Goal: Information Seeking & Learning: Learn about a topic

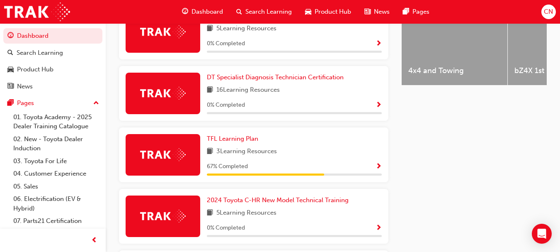
scroll to position [376, 0]
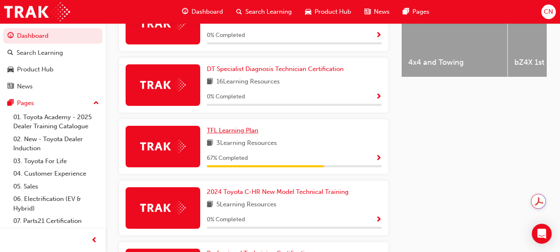
click at [234, 131] on span "TFL Learning Plan" at bounding box center [232, 129] width 51 height 7
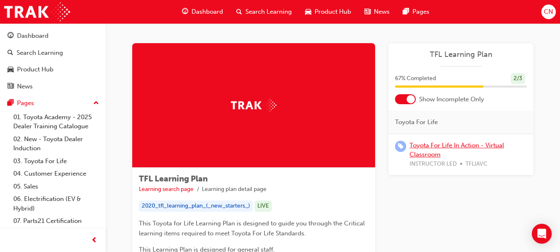
click at [435, 150] on link "Toyota For Life In Action - Virtual Classroom" at bounding box center [456, 149] width 94 height 17
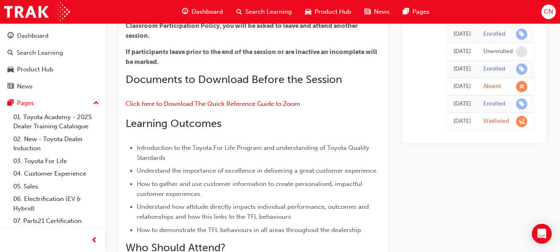
scroll to position [219, 0]
click at [203, 9] on span "Dashboard" at bounding box center [206, 12] width 31 height 10
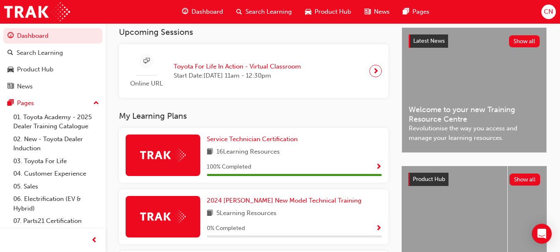
scroll to position [186, 0]
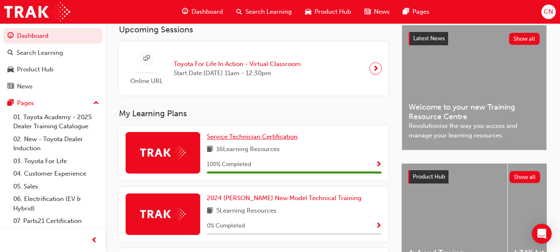
click at [252, 140] on span "Service Technician Certification" at bounding box center [252, 136] width 91 height 7
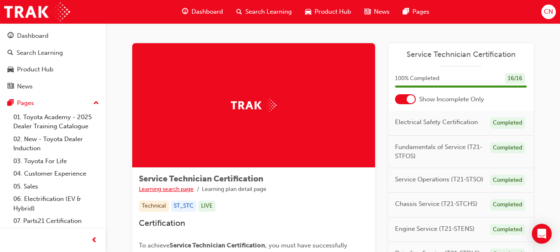
click at [177, 187] on link "Learning search page" at bounding box center [166, 188] width 55 height 7
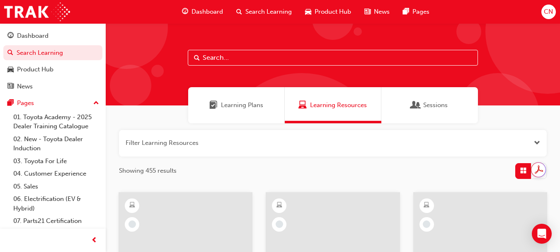
click at [392, 172] on div "Showing 455 results" at bounding box center [333, 171] width 428 height 16
click at [185, 17] on div "Dashboard" at bounding box center [202, 11] width 54 height 17
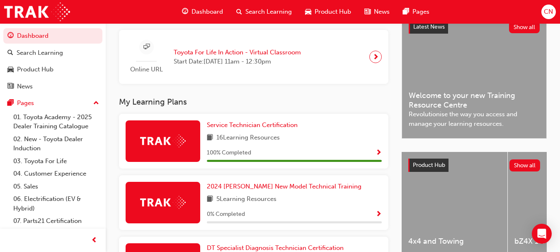
scroll to position [191, 0]
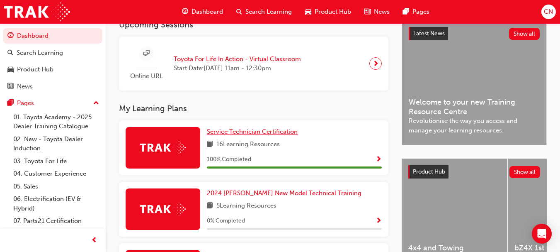
click at [268, 133] on span "Service Technician Certification" at bounding box center [252, 131] width 91 height 7
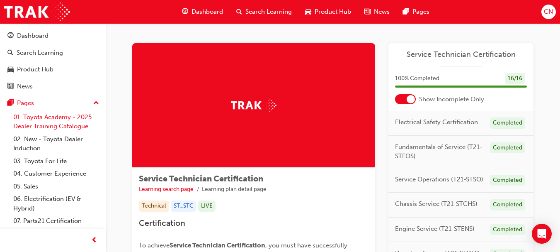
click at [55, 123] on link "01. Toyota Academy - 2025 Dealer Training Catalogue" at bounding box center [56, 122] width 92 height 22
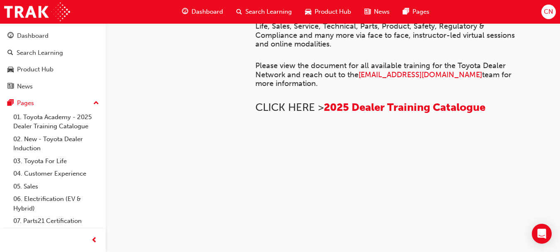
scroll to position [464, 0]
click at [255, 143] on img at bounding box center [255, 143] width 0 height 0
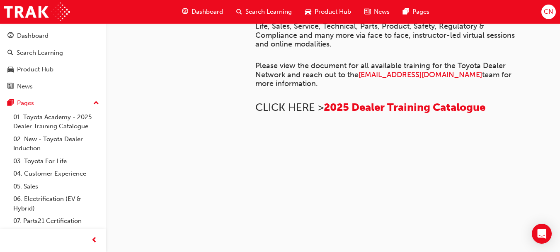
scroll to position [257, 0]
click at [356, 114] on span "2025 Dealer Training Catalogue" at bounding box center [405, 107] width 162 height 13
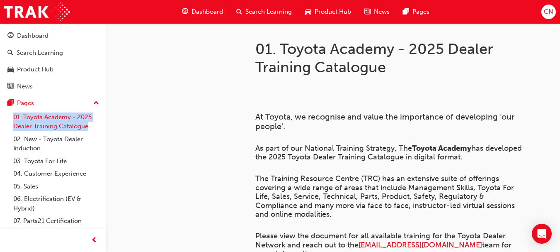
drag, startPoint x: 97, startPoint y: 127, endPoint x: 14, endPoint y: 115, distance: 83.3
click at [14, 115] on div "Dashboard Search Learning Product Hub News Pages Pages 01. Toyota Academy - 202…" at bounding box center [53, 152] width 106 height 258
copy link "01. Toyota Academy - 2025 Dealer Training Catalogue"
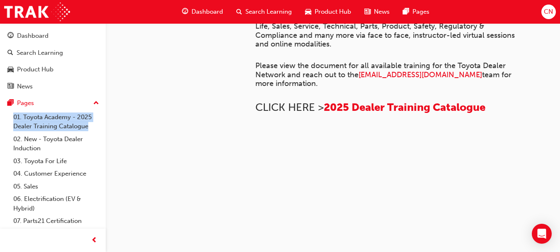
scroll to position [349, 0]
click at [405, 109] on span "2025 Dealer Training Catalogue" at bounding box center [405, 107] width 162 height 13
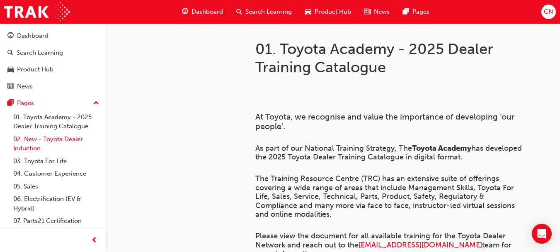
click at [69, 143] on link "02. New - Toyota Dealer Induction" at bounding box center [56, 144] width 92 height 22
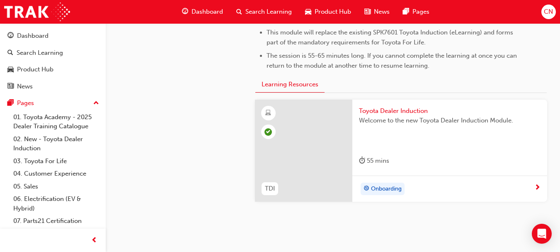
scroll to position [439, 0]
click at [404, 109] on span "Toyota Dealer Induction" at bounding box center [449, 111] width 181 height 10
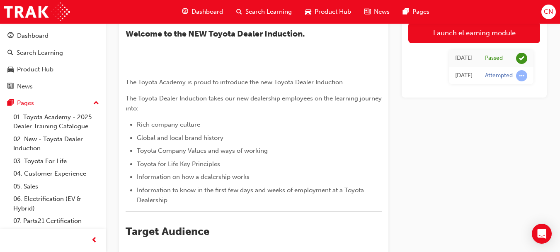
scroll to position [58, 0]
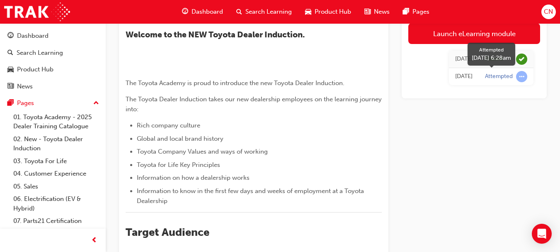
click at [522, 79] on span "learningRecordVerb_ATTEMPT-icon" at bounding box center [521, 76] width 11 height 11
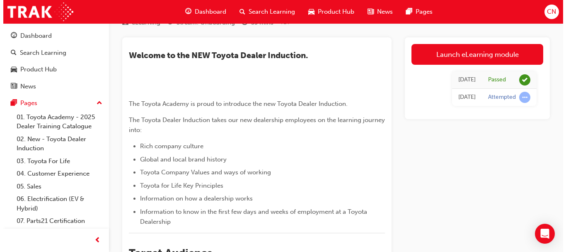
scroll to position [0, 0]
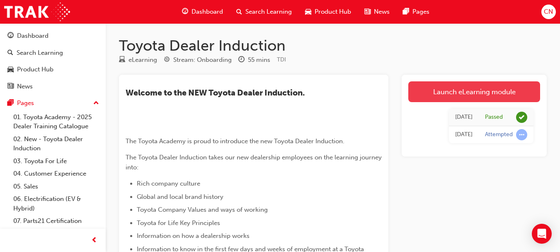
click at [482, 93] on link "Launch eLearning module" at bounding box center [474, 91] width 132 height 21
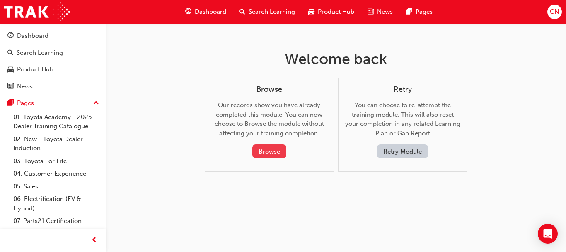
click at [281, 152] on button "Browse" at bounding box center [269, 151] width 34 height 14
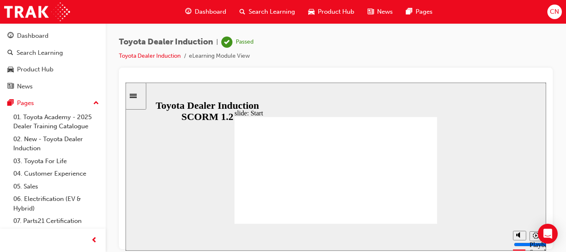
click at [138, 94] on icon "Sidebar Toggle" at bounding box center [136, 94] width 12 height 5
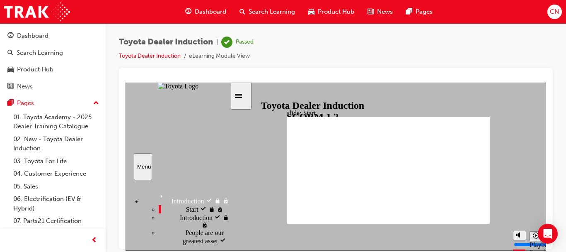
drag, startPoint x: 228, startPoint y: 187, endPoint x: 256, endPoint y: 73, distance: 117.1
click at [256, 82] on html "slide: Start TOYOTA DEALER INDUCTION START START TOYOTA DEALER INDUCTION START …" at bounding box center [336, 166] width 421 height 168
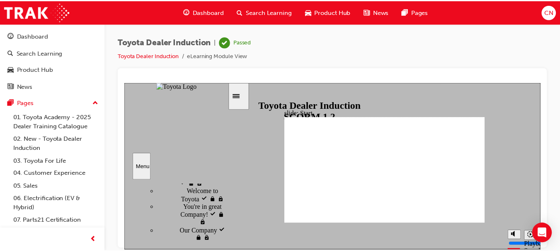
scroll to position [83, 0]
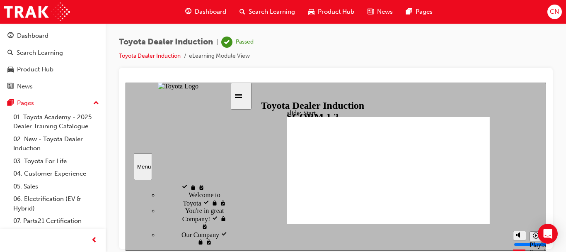
click at [246, 99] on div "Sidebar Toggle" at bounding box center [241, 95] width 14 height 6
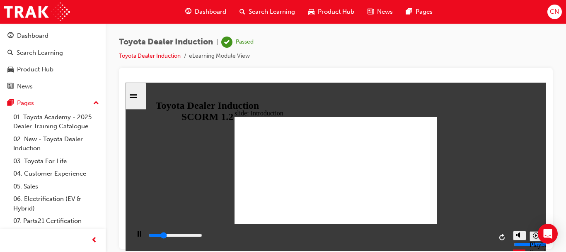
click at [204, 59] on li "eLearning Module View" at bounding box center [219, 56] width 61 height 10
type input "58700"
click at [556, 13] on span "CN" at bounding box center [554, 12] width 9 height 10
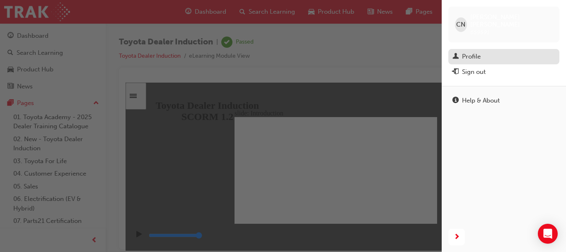
click at [489, 51] on div "Profile" at bounding box center [503, 56] width 103 height 10
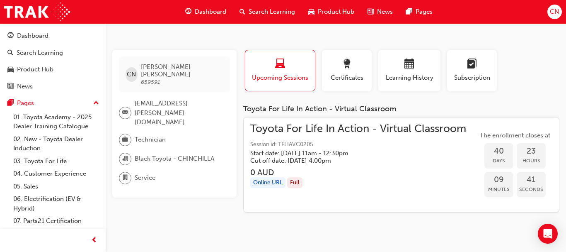
click at [164, 70] on span "Chan Nava" at bounding box center [182, 70] width 82 height 15
click at [145, 78] on span "659591" at bounding box center [150, 81] width 19 height 7
click at [128, 73] on div "CN" at bounding box center [132, 74] width 12 height 15
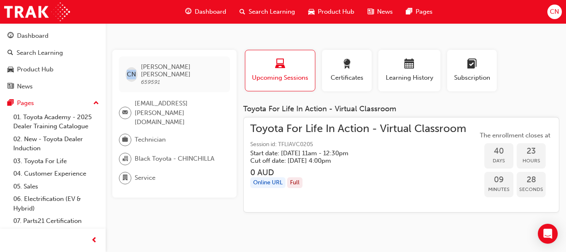
click at [128, 73] on div "CN" at bounding box center [132, 74] width 12 height 15
click at [375, 118] on div "Toyota For Life In Action - Virtual Classroom Session id: TFLIAVC0205 Start dat…" at bounding box center [401, 165] width 316 height 96
click at [343, 77] on span "Certificates" at bounding box center [346, 78] width 37 height 10
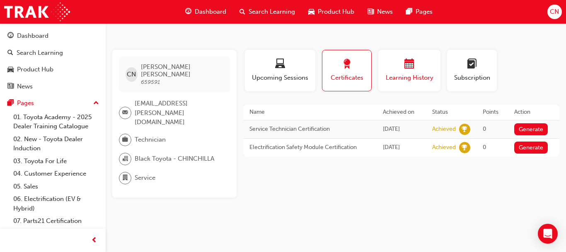
click at [404, 69] on div "button" at bounding box center [410, 65] width 50 height 13
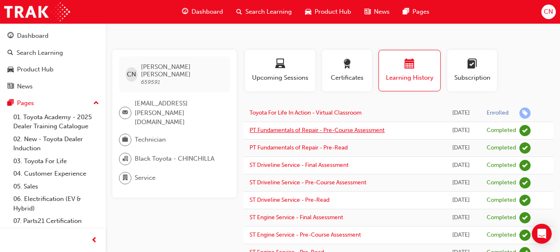
click at [370, 128] on link "PT Fundamentals of Repair - Pre-Course Assessment" at bounding box center [316, 129] width 135 height 7
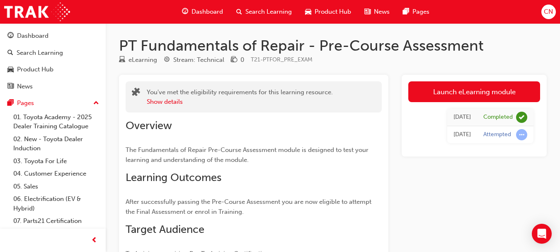
click at [401, 231] on div "You've met the eligibility requirements for this learning resource. Show detail…" at bounding box center [333, 183] width 428 height 216
click at [103, 152] on div "Dashboard Search Learning Product Hub News Pages Pages 01. Toyota Academy - 202…" at bounding box center [280, 169] width 560 height 338
click at [92, 153] on link "02. New - Toyota Dealer Induction" at bounding box center [56, 144] width 92 height 22
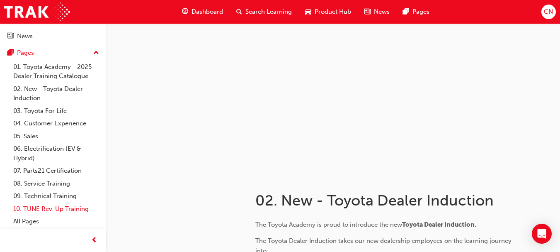
click at [72, 212] on link "10. TUNE Rev-Up Training" at bounding box center [56, 208] width 92 height 13
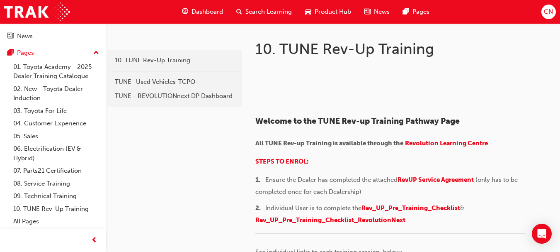
scroll to position [50, 0]
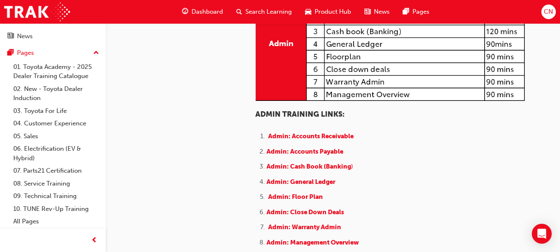
scroll to position [289, 0]
click at [201, 14] on span "Dashboard" at bounding box center [206, 12] width 31 height 10
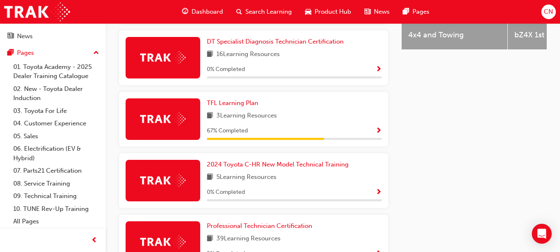
scroll to position [407, 0]
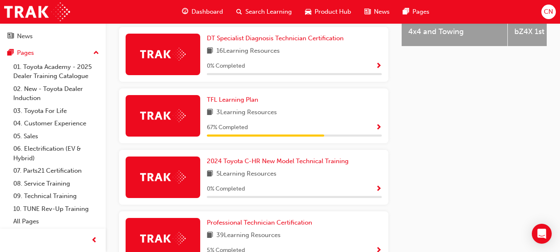
click at [445, 145] on div "Latest News Show all Welcome to your new Training Resource Centre Revolutionise…" at bounding box center [473, 75] width 145 height 542
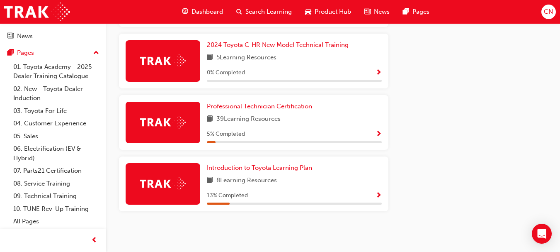
click at [547, 9] on span "CN" at bounding box center [548, 12] width 9 height 10
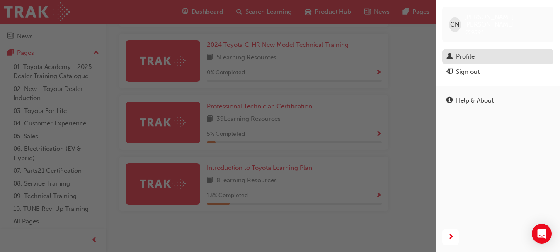
click at [461, 52] on div "Profile" at bounding box center [465, 57] width 19 height 10
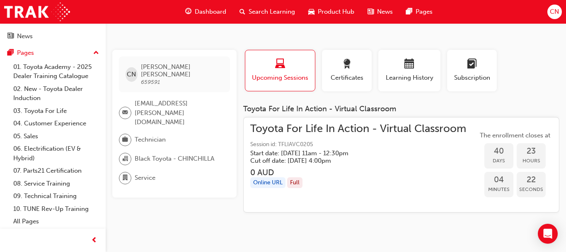
click at [554, 14] on span "CN" at bounding box center [554, 12] width 9 height 10
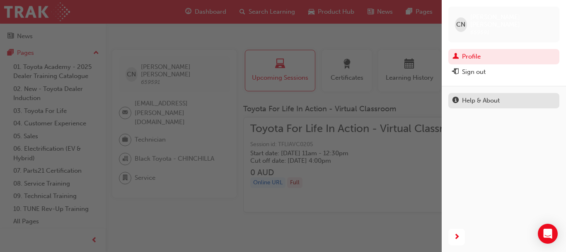
click at [493, 96] on div "Help & About" at bounding box center [481, 101] width 38 height 10
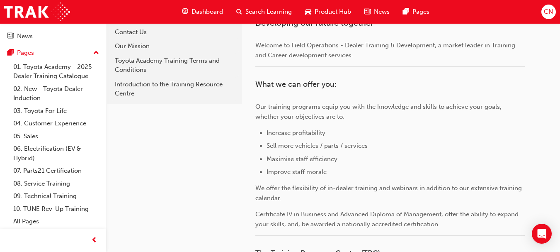
scroll to position [201, 0]
